Goal: Communication & Community: Participate in discussion

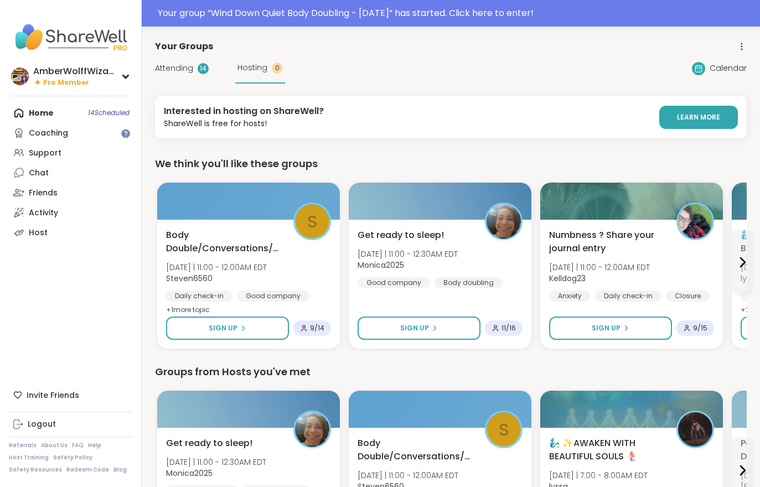
click at [168, 70] on span "Attending" at bounding box center [174, 69] width 38 height 12
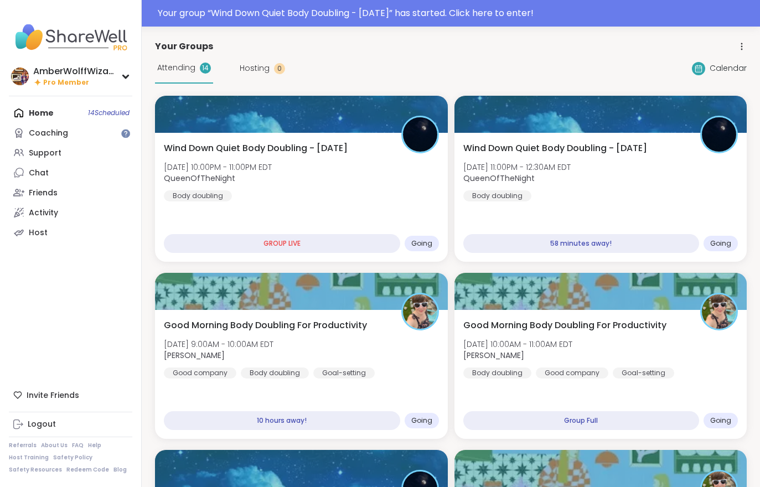
click at [271, 214] on div "Wind Down Quiet Body Doubling - [DATE] [DATE] 10:00PM - 11:00PM EDT QueenOfTheN…" at bounding box center [301, 197] width 293 height 129
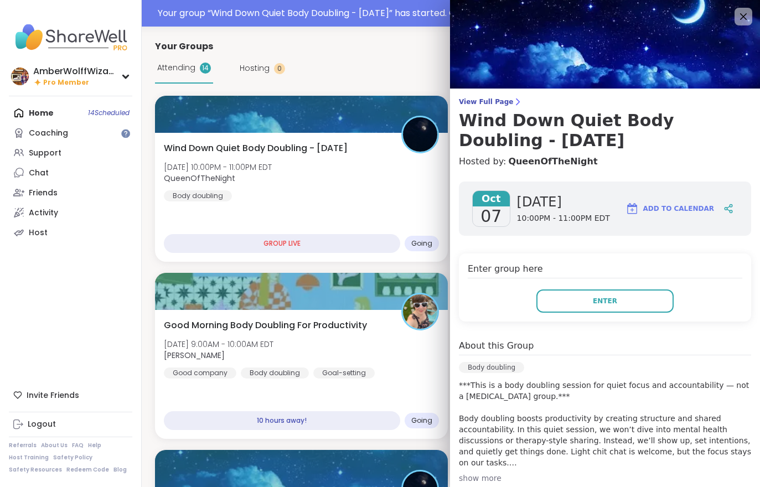
click at [582, 310] on button "Enter" at bounding box center [604, 300] width 137 height 23
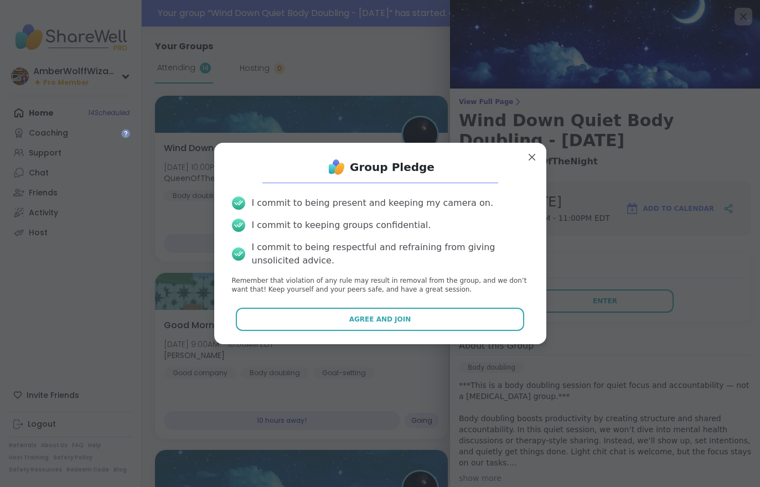
click at [425, 329] on button "Agree and Join" at bounding box center [380, 319] width 288 height 23
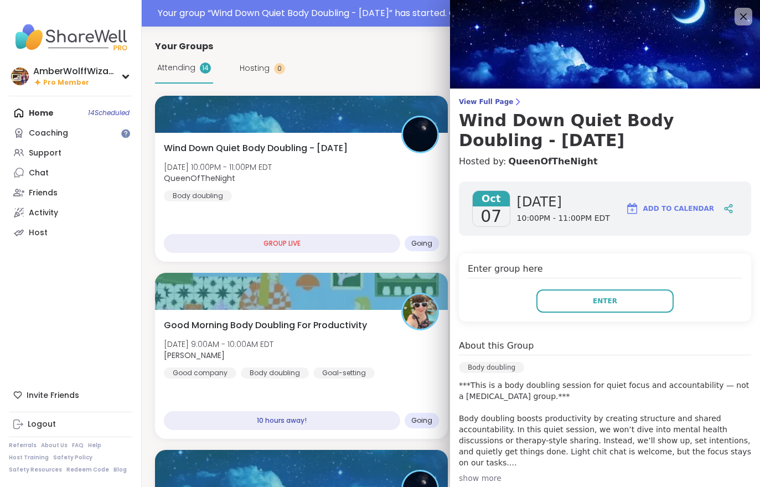
click at [429, 332] on div "Good Morning Body Doubling For Productivity [DATE] 9:00AM - 10:00AM EDT [PERSON…" at bounding box center [301, 349] width 275 height 60
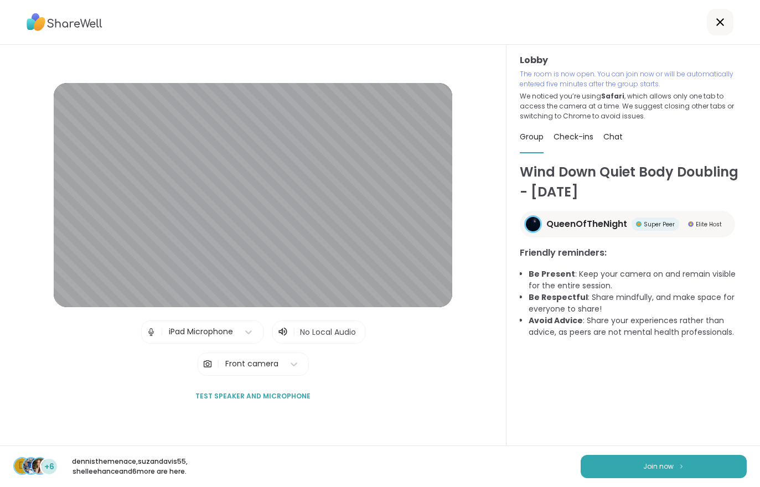
click at [629, 452] on div "d +6 dennisthemenace , suzandavis55 , [PERSON_NAME] and 6 more are here. Join n…" at bounding box center [380, 467] width 760 height 42
click at [615, 467] on button "Join now" at bounding box center [664, 466] width 166 height 23
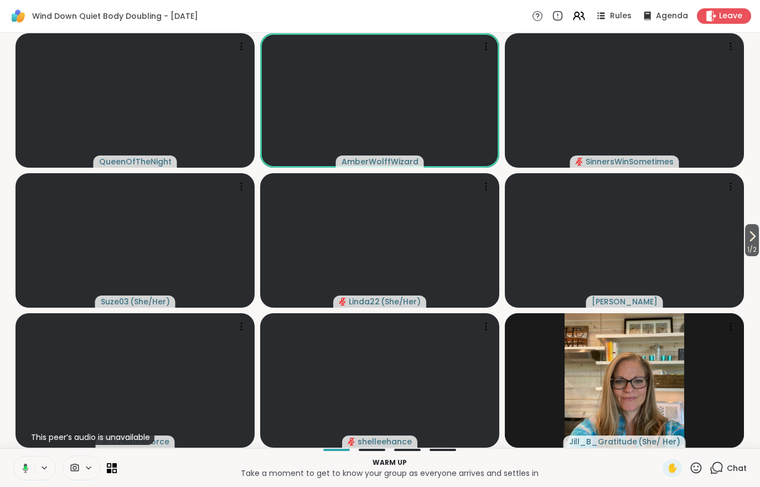
click at [759, 238] on button "1 / 2" at bounding box center [752, 240] width 14 height 32
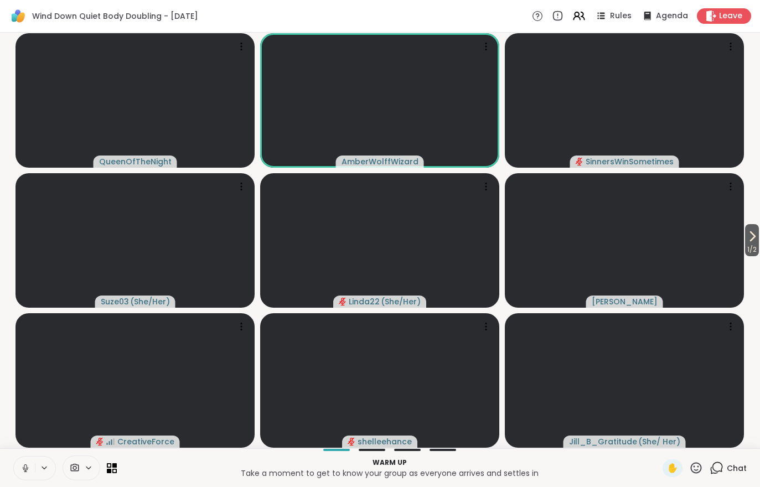
click at [736, 476] on div "Chat" at bounding box center [728, 468] width 37 height 18
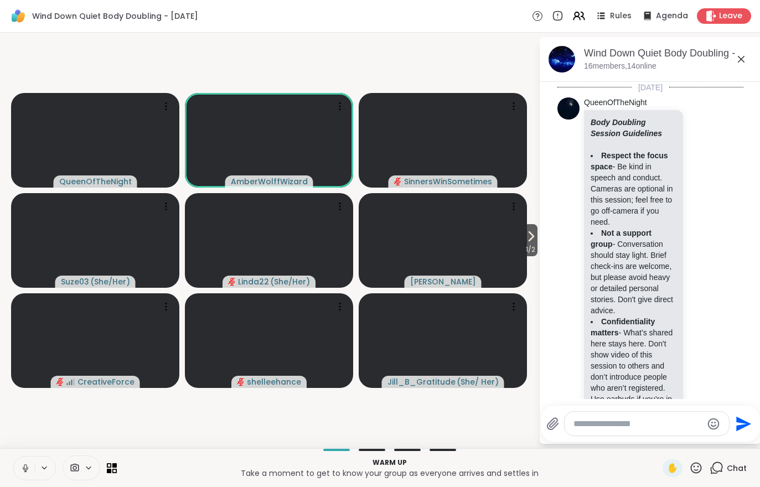
scroll to position [384, 0]
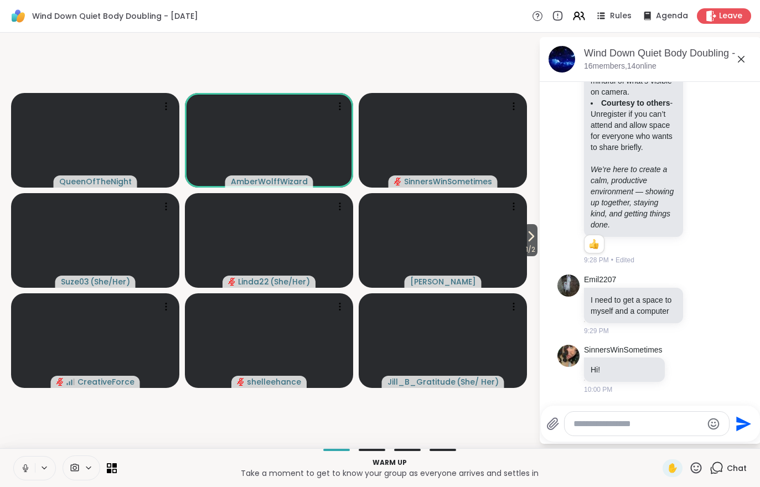
click at [524, 246] on span "1 / 2" at bounding box center [531, 249] width 14 height 13
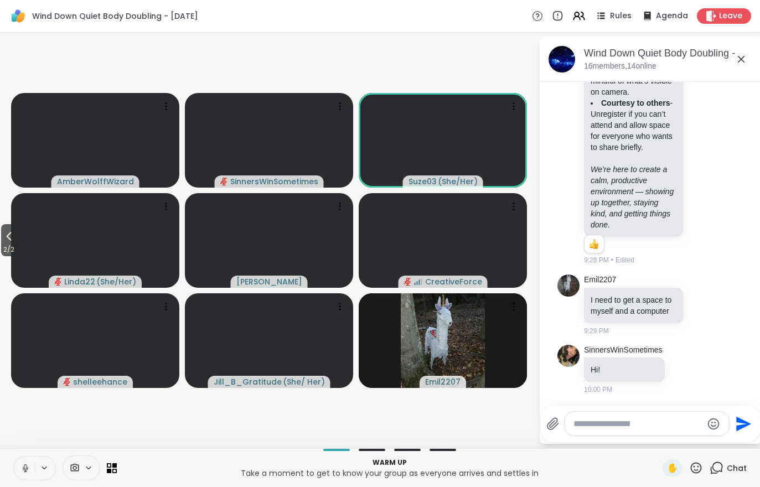
click at [2, 235] on button "2 / 2" at bounding box center [8, 240] width 15 height 32
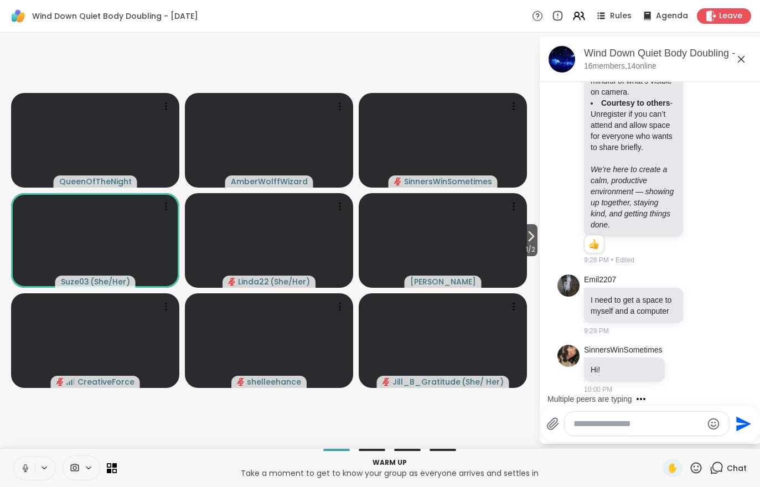
click at [17, 477] on button at bounding box center [24, 468] width 21 height 23
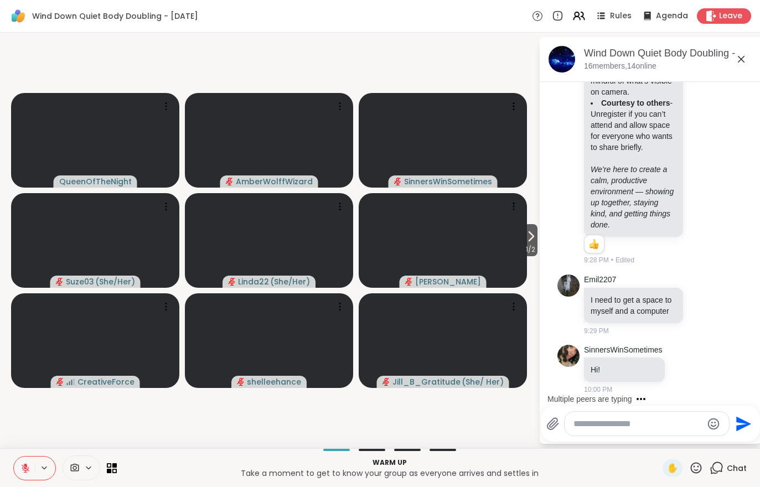
click at [531, 237] on icon at bounding box center [531, 236] width 4 height 9
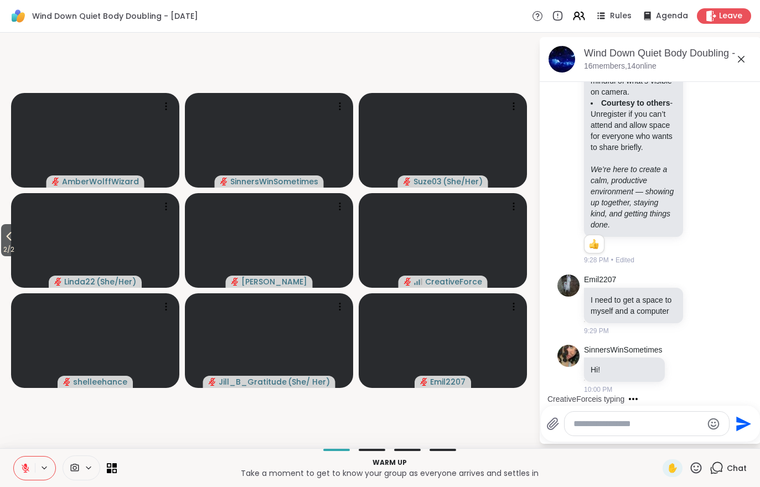
click at [8, 239] on icon at bounding box center [8, 236] width 13 height 13
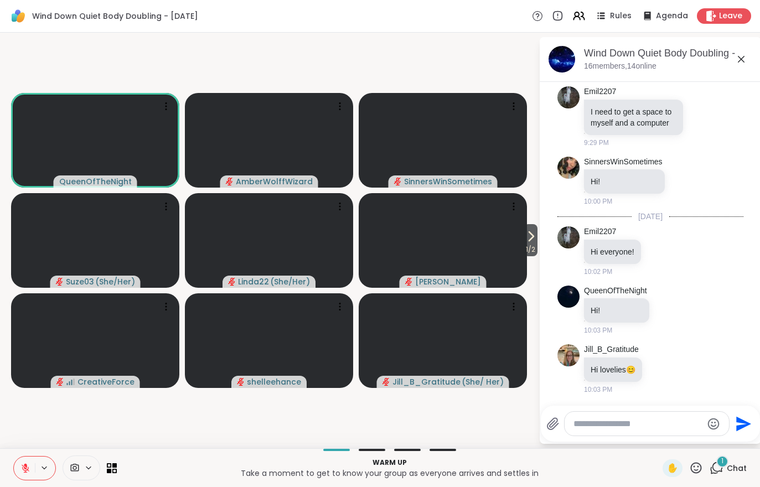
scroll to position [685, 0]
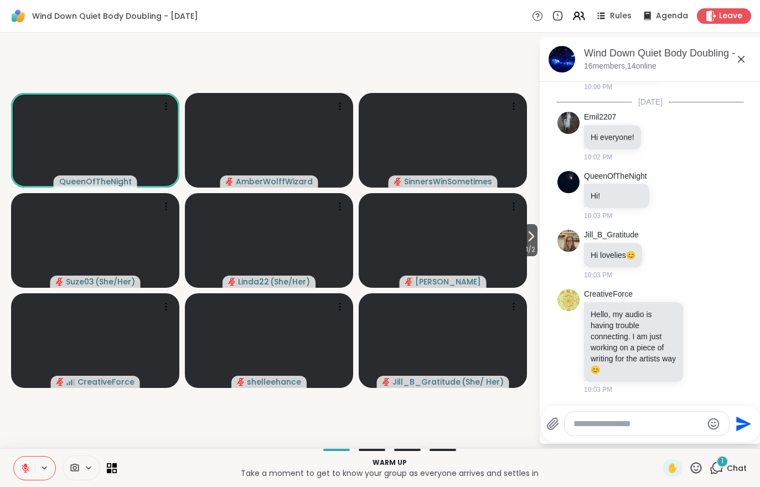
click at [754, 472] on div "Warm up Take a moment to get to know your group as everyone arrives and settles…" at bounding box center [380, 467] width 760 height 39
click at [734, 475] on div "1 Chat" at bounding box center [728, 468] width 37 height 18
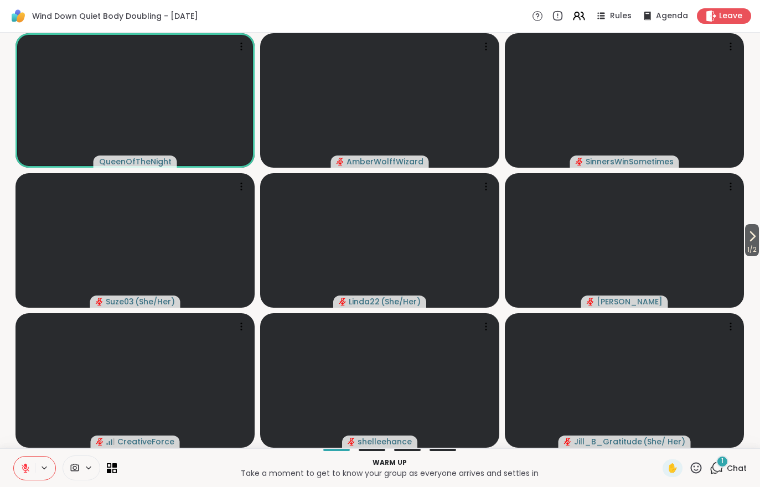
click at [742, 467] on span "Chat" at bounding box center [737, 468] width 20 height 11
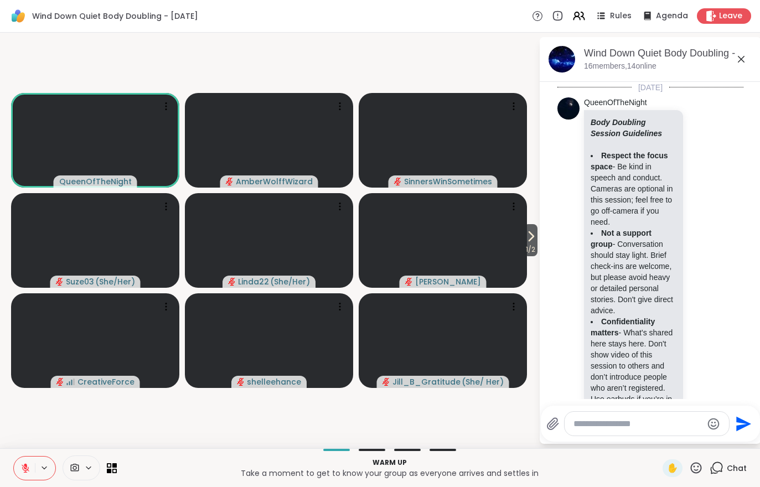
scroll to position [711, 0]
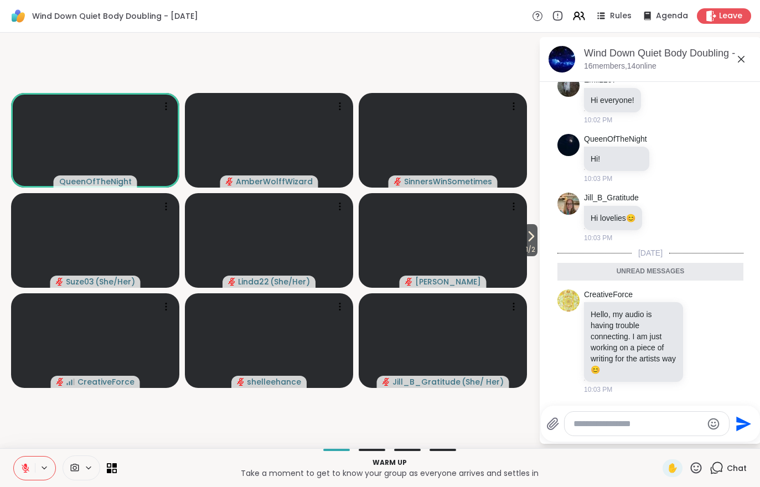
click at [527, 237] on icon at bounding box center [530, 236] width 13 height 13
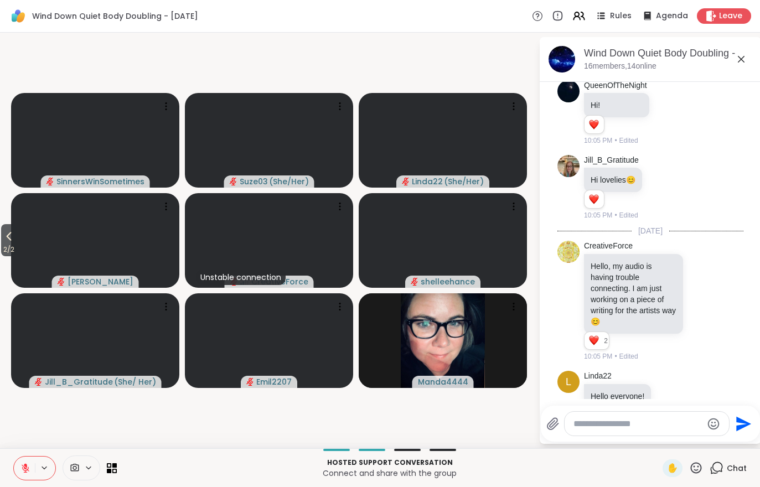
scroll to position [836, 0]
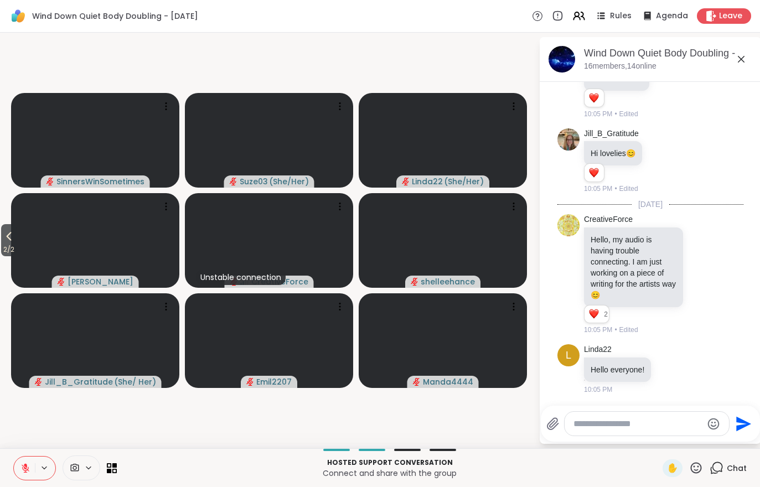
click at [3, 247] on span "2 / 2" at bounding box center [8, 249] width 15 height 13
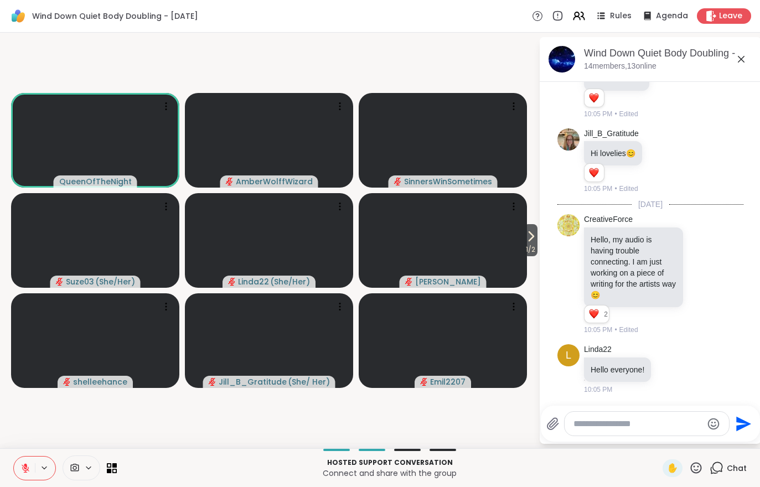
click at [675, 476] on div "✋" at bounding box center [672, 468] width 20 height 18
click at [16, 460] on button at bounding box center [24, 468] width 21 height 23
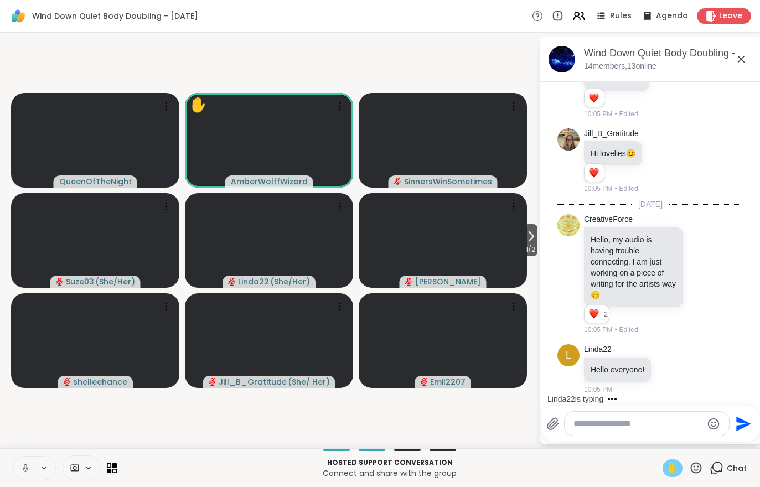
click at [526, 249] on span "1 / 2" at bounding box center [531, 249] width 14 height 13
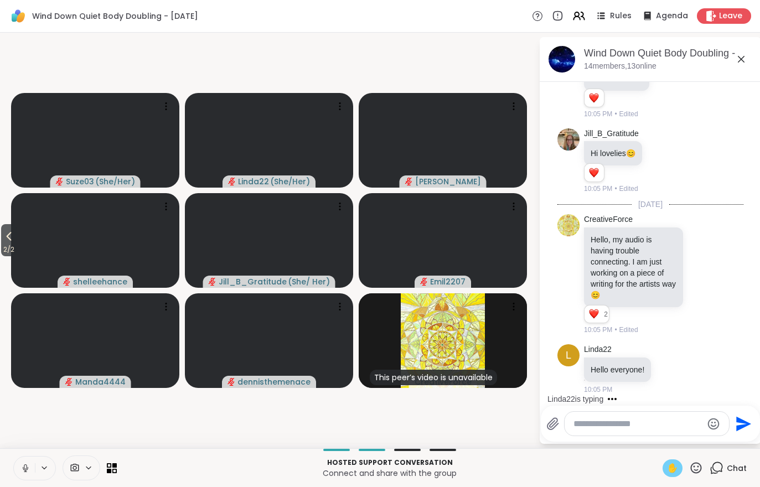
click at [17, 469] on button at bounding box center [24, 468] width 21 height 23
click at [6, 255] on span "2 / 2" at bounding box center [8, 249] width 15 height 13
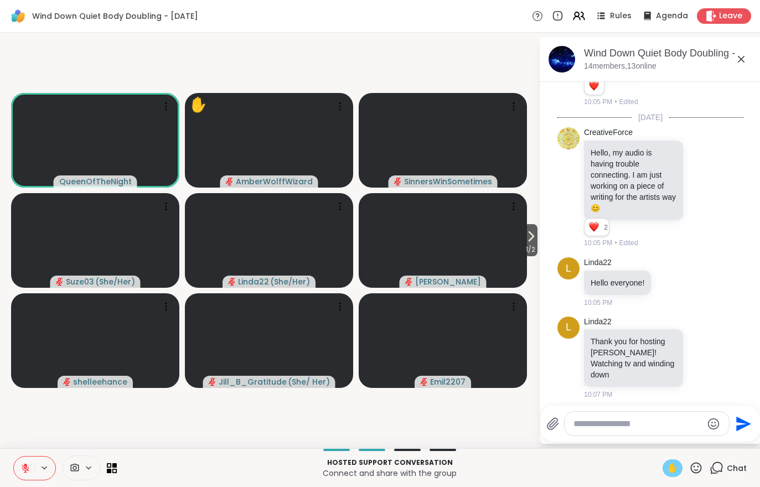
scroll to position [933, 0]
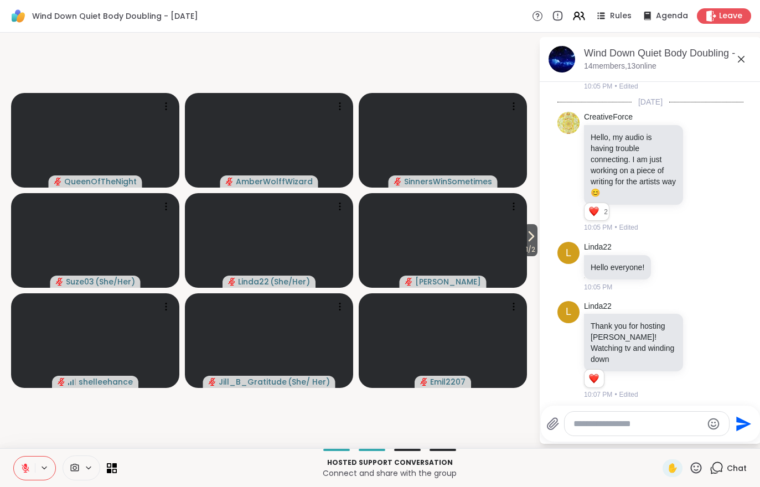
click at [535, 239] on icon at bounding box center [530, 236] width 13 height 13
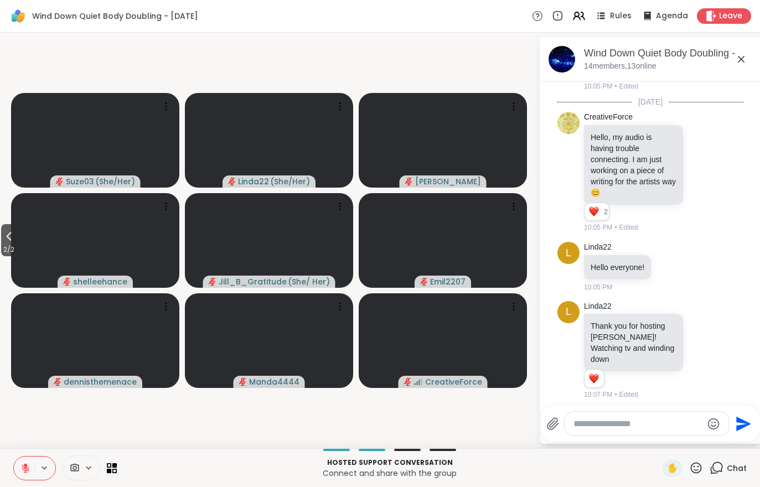
click at [2, 250] on span "2 / 2" at bounding box center [8, 249] width 15 height 13
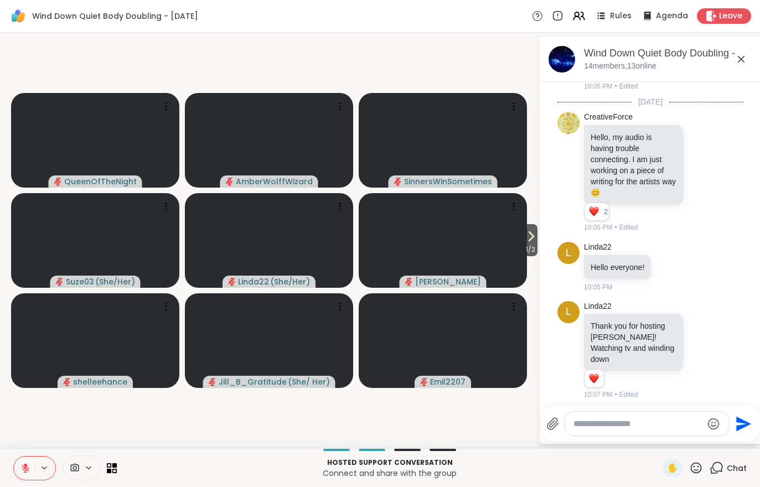
click at [741, 8] on div "Leave" at bounding box center [724, 15] width 54 height 15
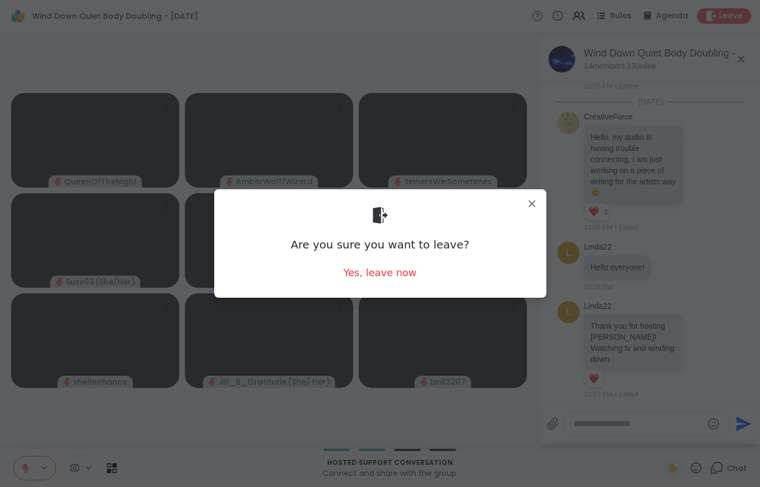
click at [374, 279] on div "Yes, leave now" at bounding box center [379, 273] width 73 height 14
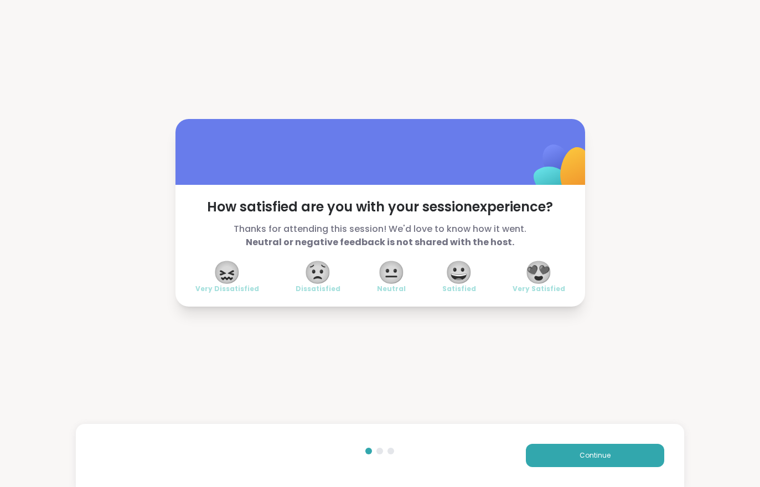
click at [612, 452] on button "Continue" at bounding box center [595, 455] width 138 height 23
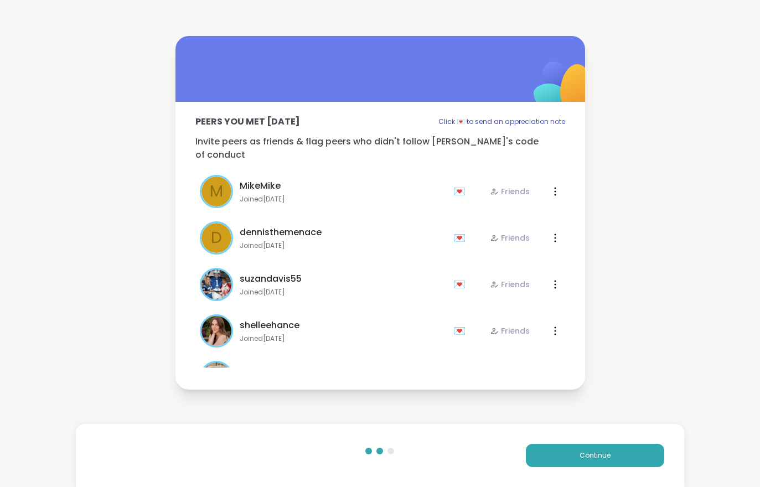
click at [612, 451] on button "Continue" at bounding box center [595, 455] width 138 height 23
click at [606, 464] on button "Continue" at bounding box center [595, 455] width 138 height 23
